Goal: Check status

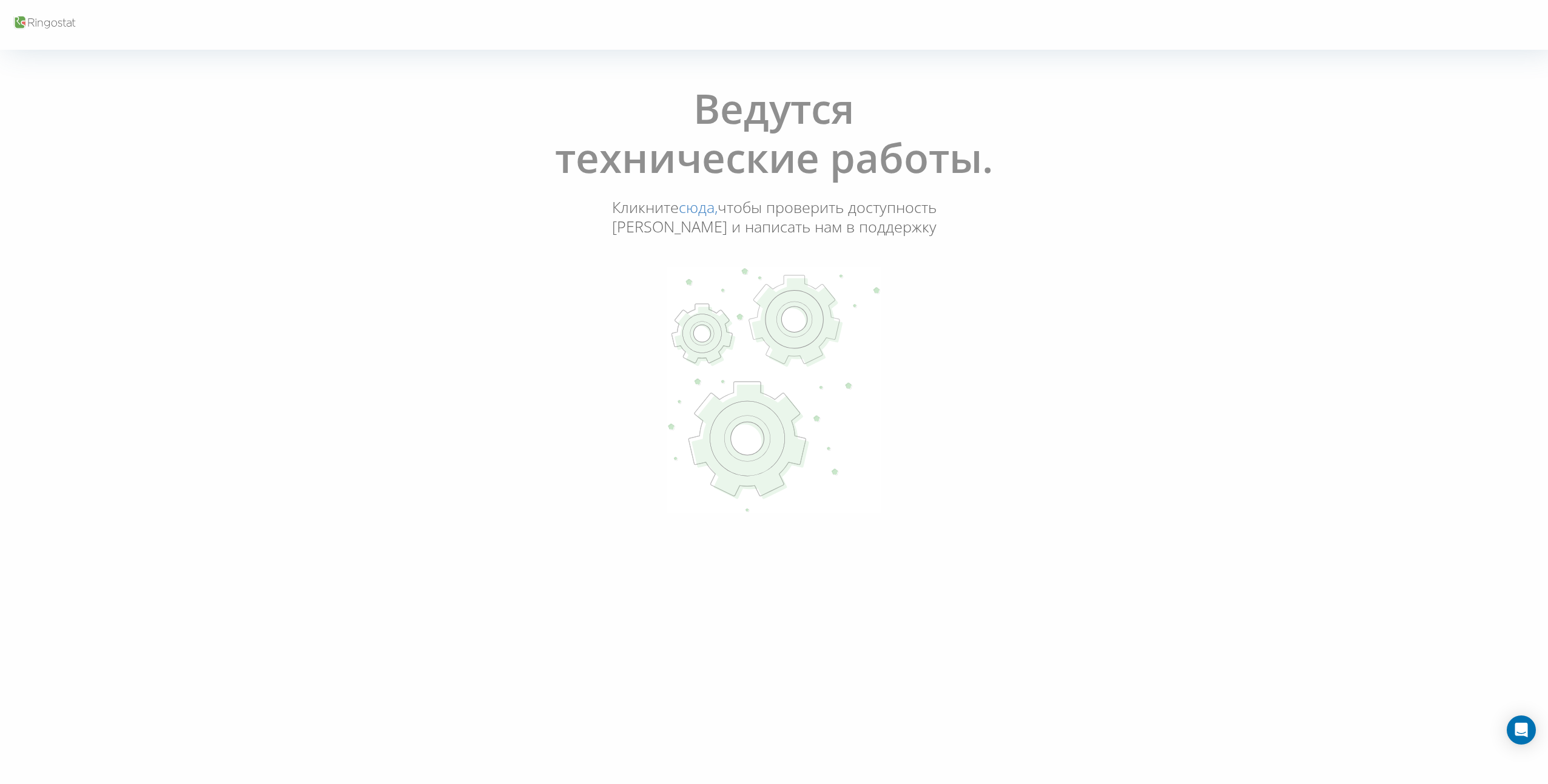
click at [1192, 308] on div "Ведутся технические работы. Кликните сюда, чтобы проверить доступность Ringosta…" at bounding box center [774, 300] width 1541 height 449
drag, startPoint x: 668, startPoint y: 290, endPoint x: 673, endPoint y: 286, distance: 6.4
click at [669, 290] on icon at bounding box center [774, 390] width 215 height 246
